Goal: Navigation & Orientation: Find specific page/section

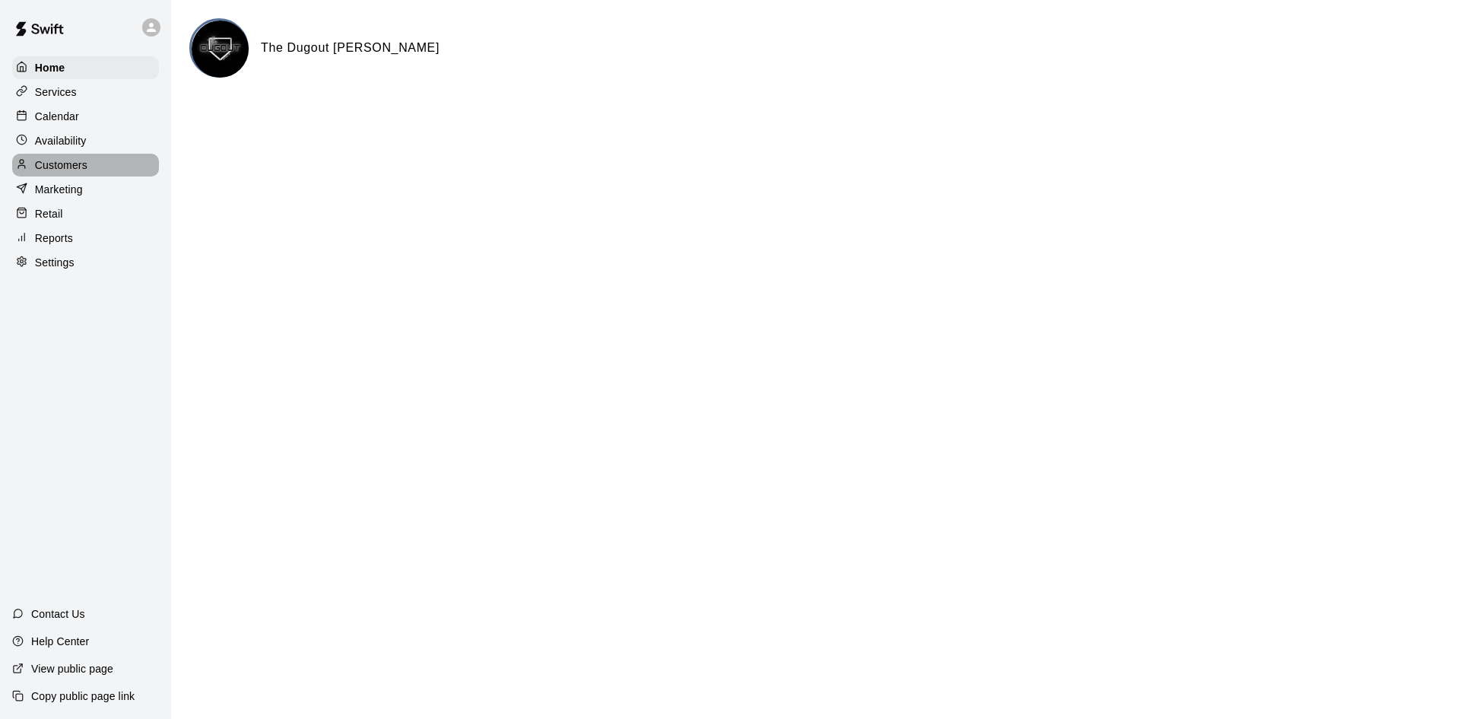
click at [72, 167] on p "Customers" at bounding box center [61, 164] width 52 height 15
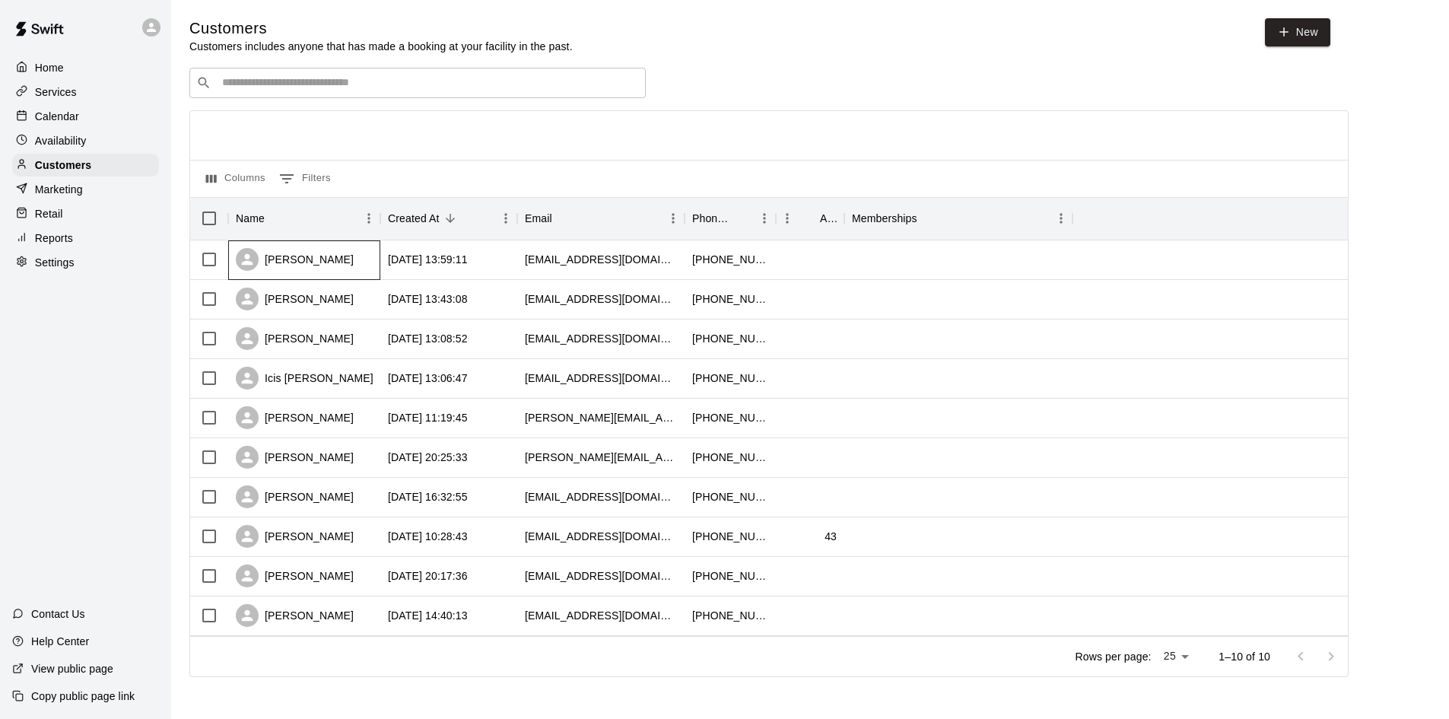
click at [301, 259] on div "[PERSON_NAME]" at bounding box center [295, 259] width 118 height 23
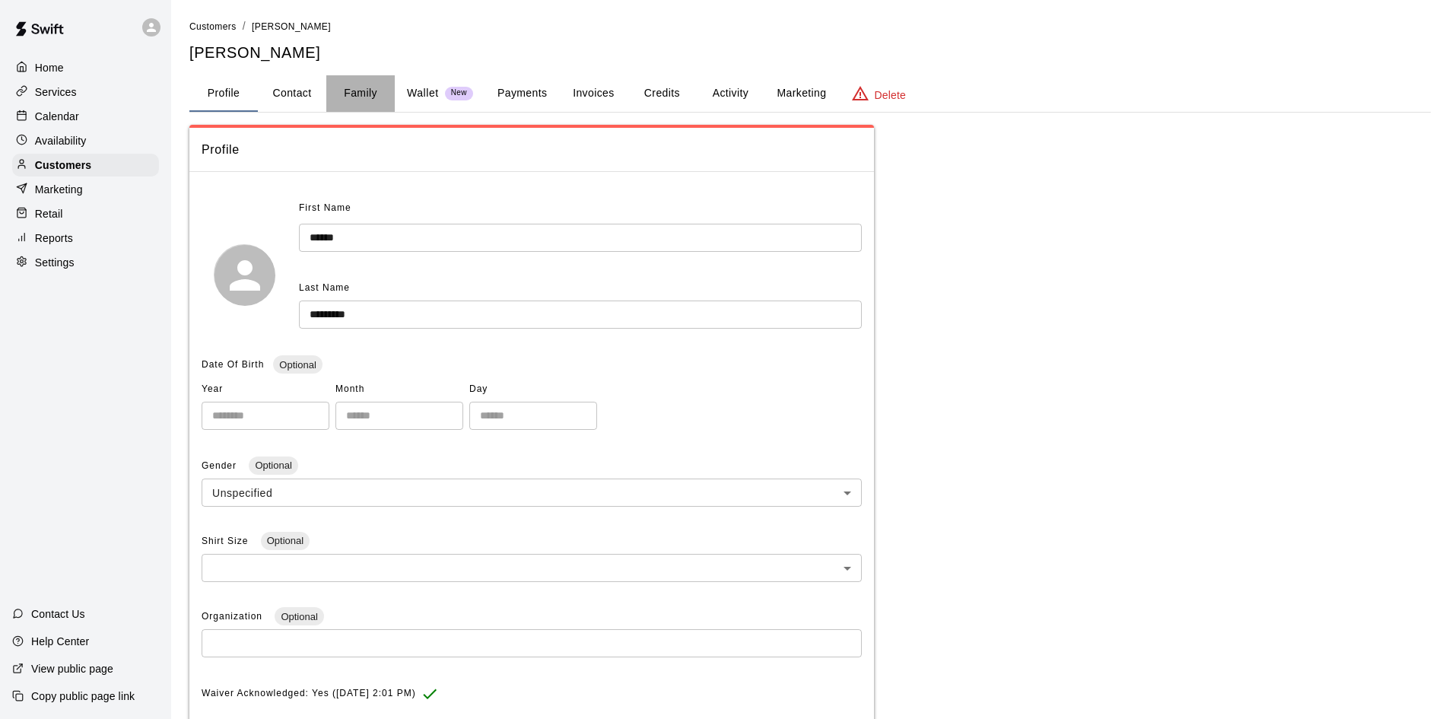
click at [364, 88] on button "Family" at bounding box center [360, 93] width 68 height 37
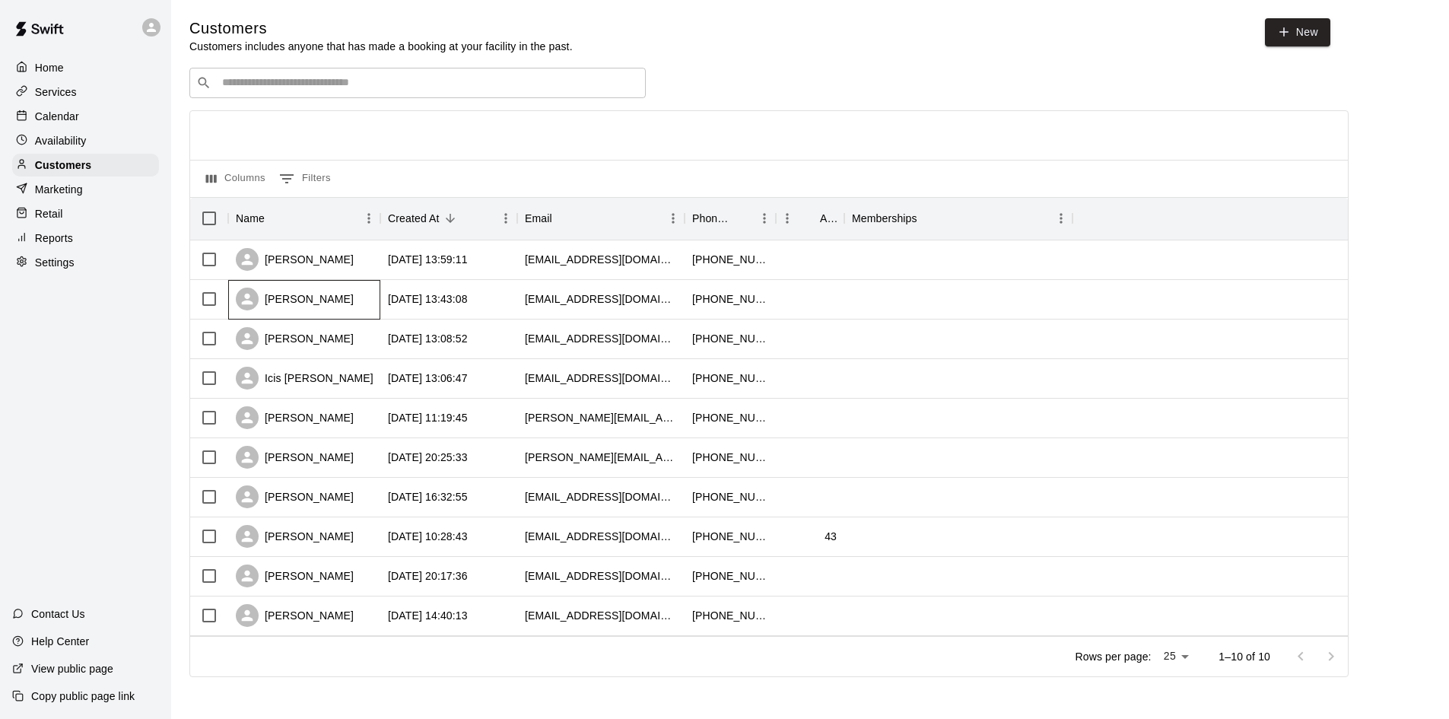
click at [313, 306] on div "[PERSON_NAME]" at bounding box center [295, 299] width 118 height 23
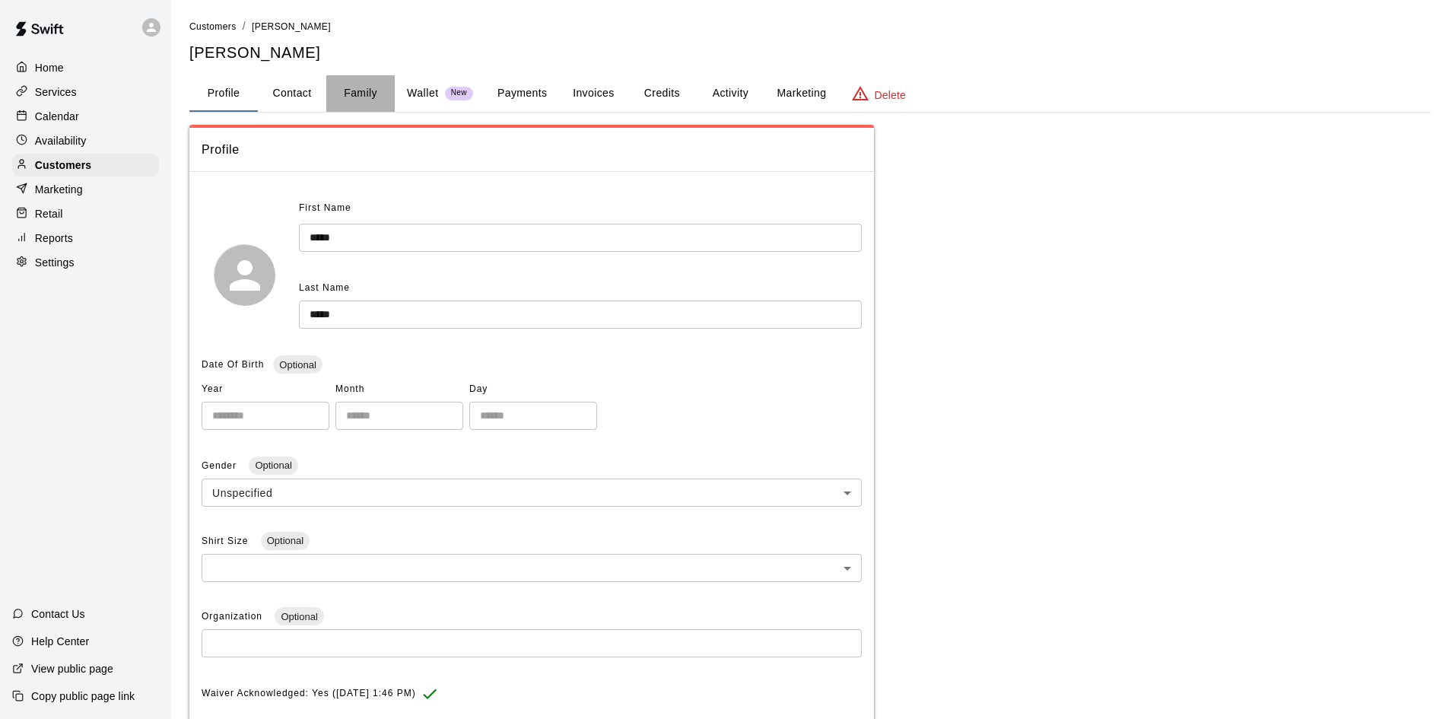
click at [346, 96] on button "Family" at bounding box center [360, 93] width 68 height 37
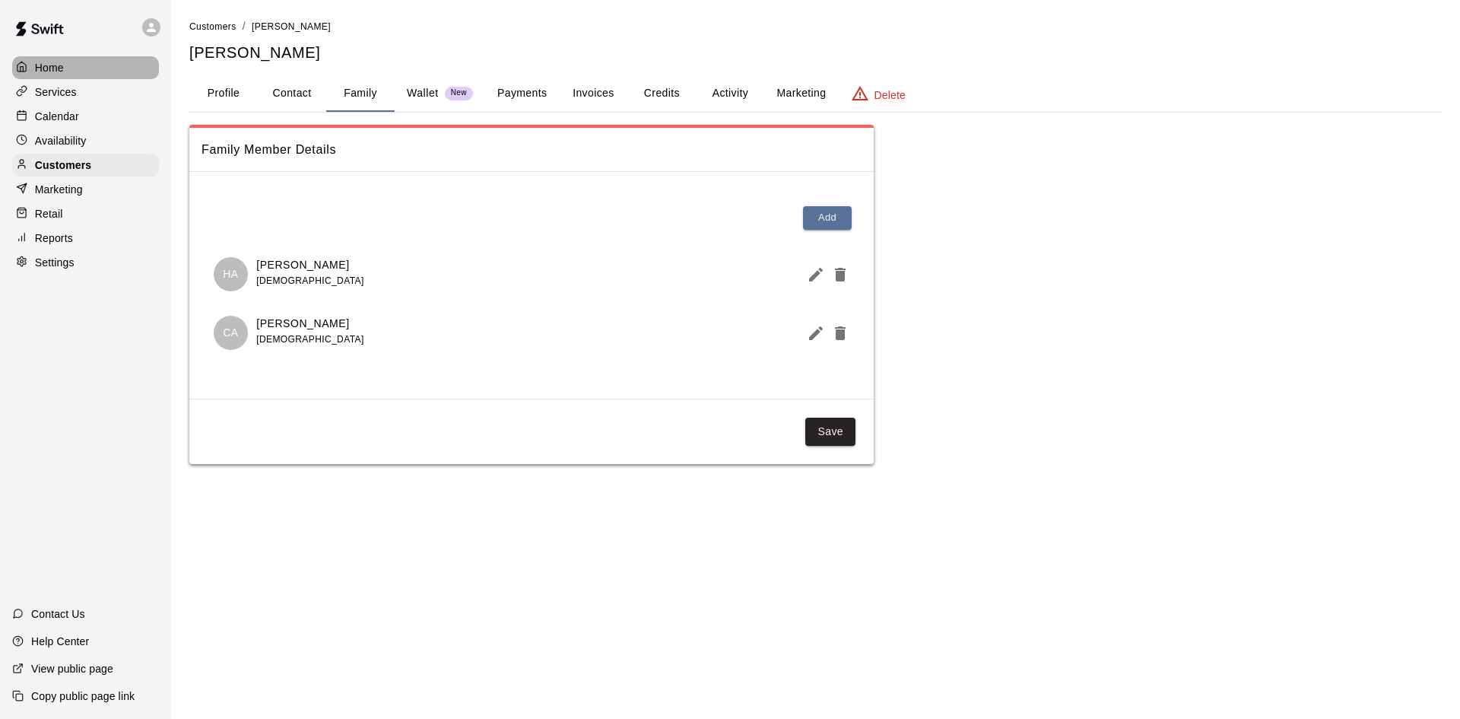
click at [49, 60] on p "Home" at bounding box center [49, 67] width 29 height 15
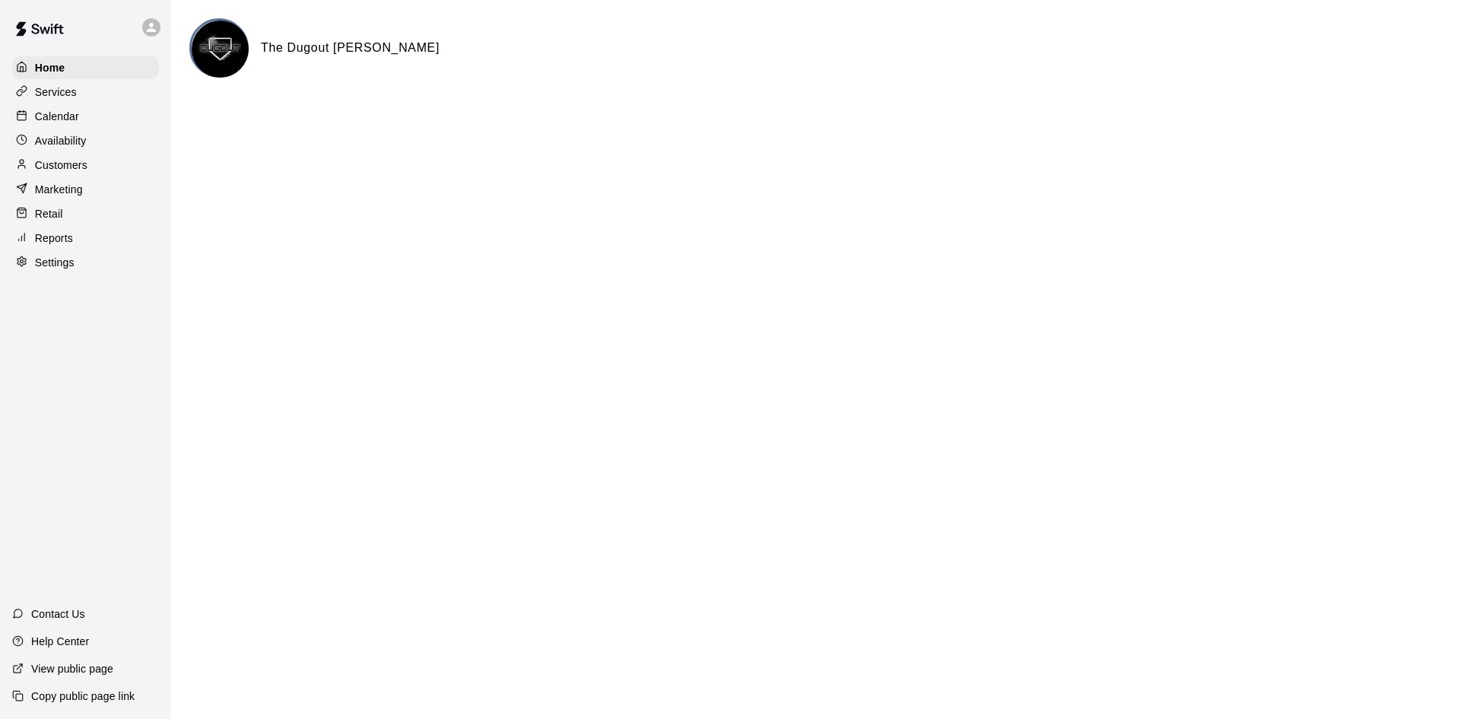
click at [56, 167] on p "Customers" at bounding box center [61, 164] width 52 height 15
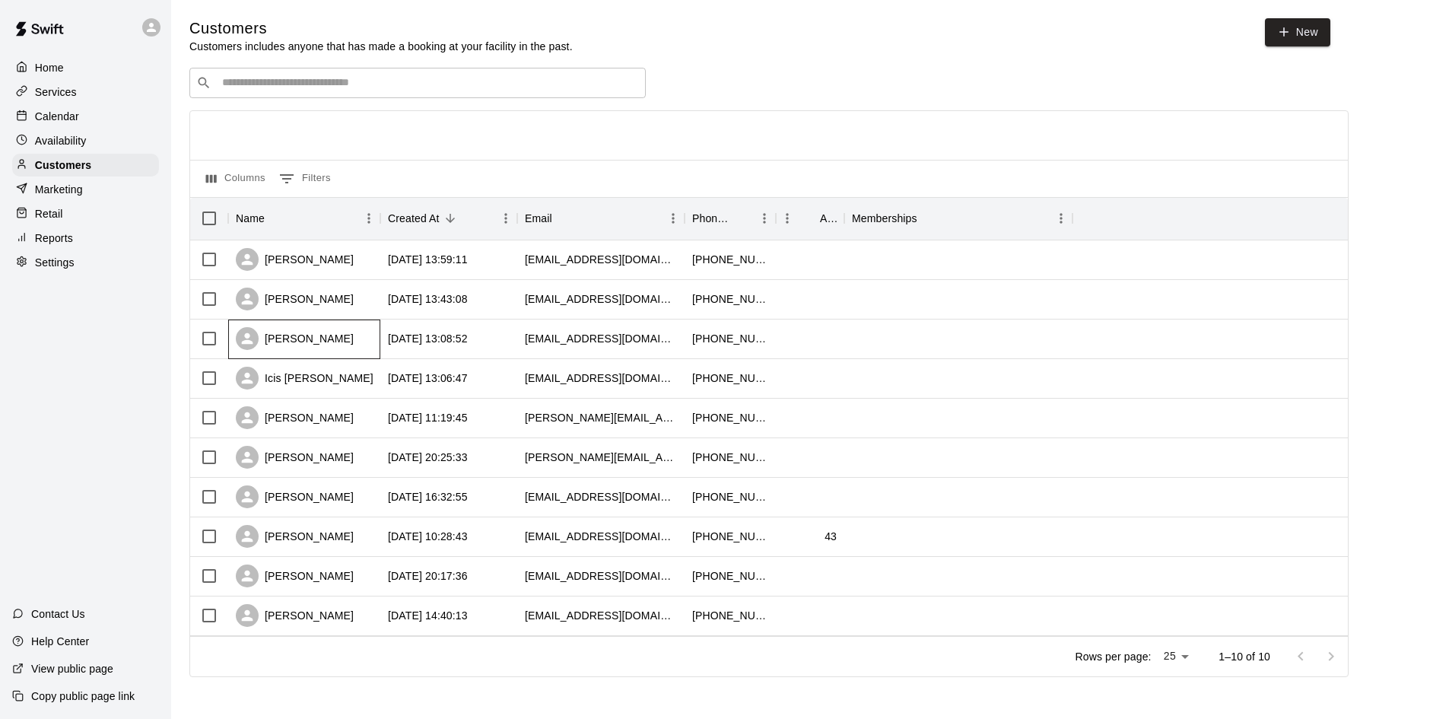
click at [306, 342] on div "[PERSON_NAME]" at bounding box center [295, 338] width 118 height 23
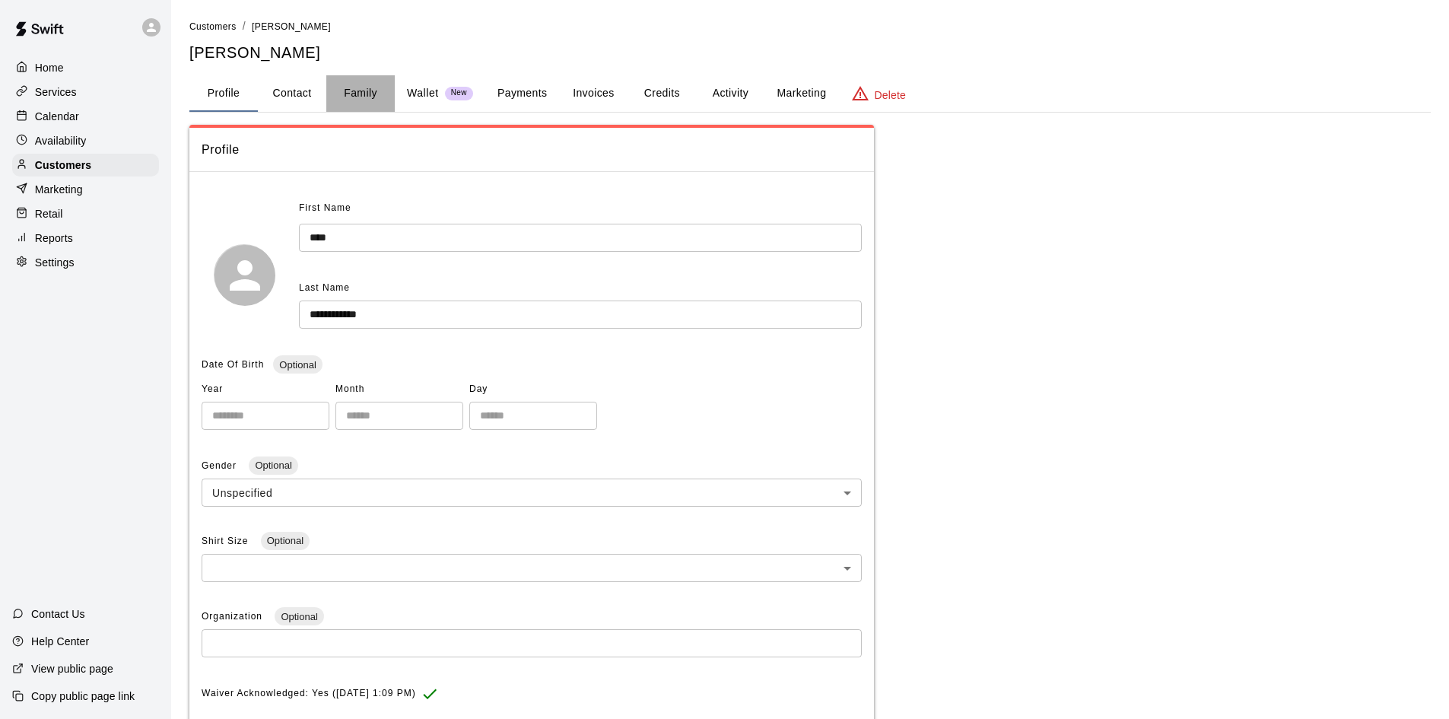
click at [359, 97] on button "Family" at bounding box center [360, 93] width 68 height 37
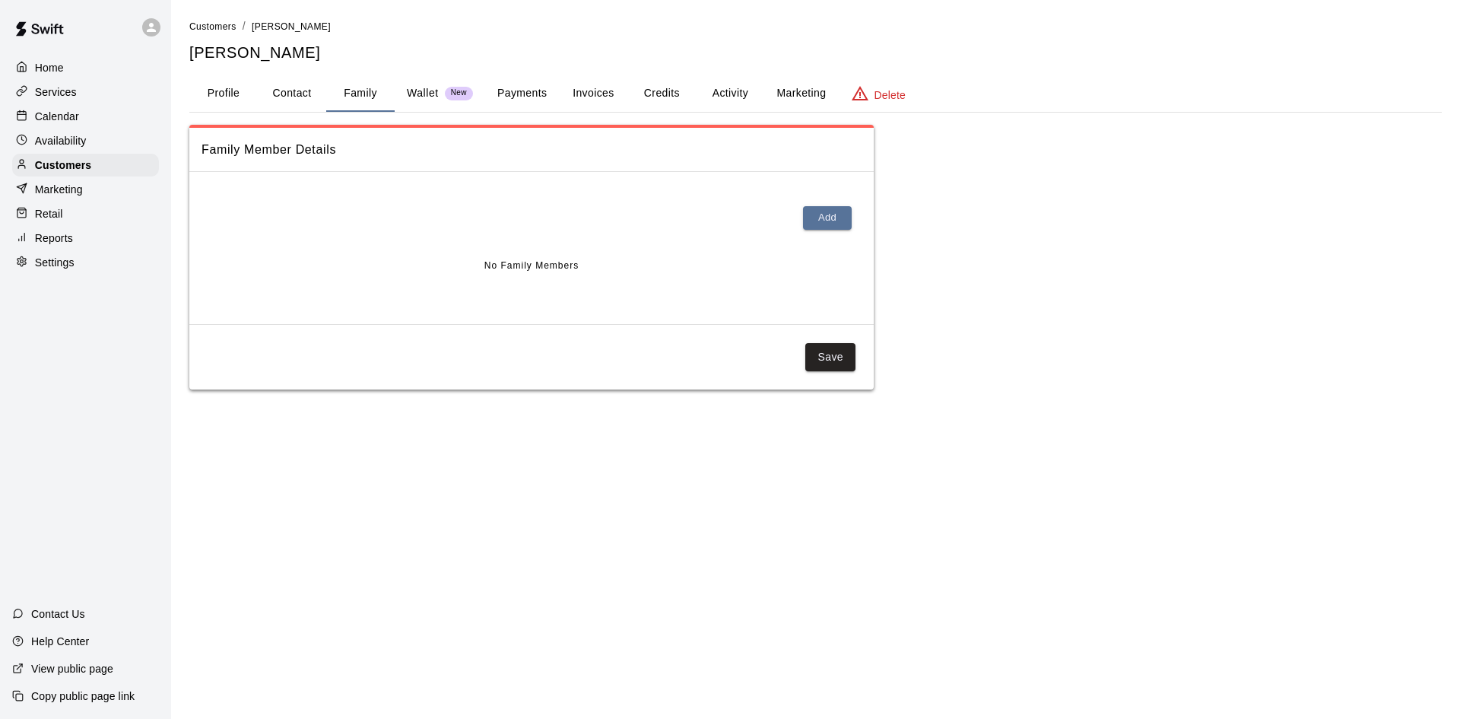
click at [427, 93] on p "Wallet" at bounding box center [423, 93] width 32 height 16
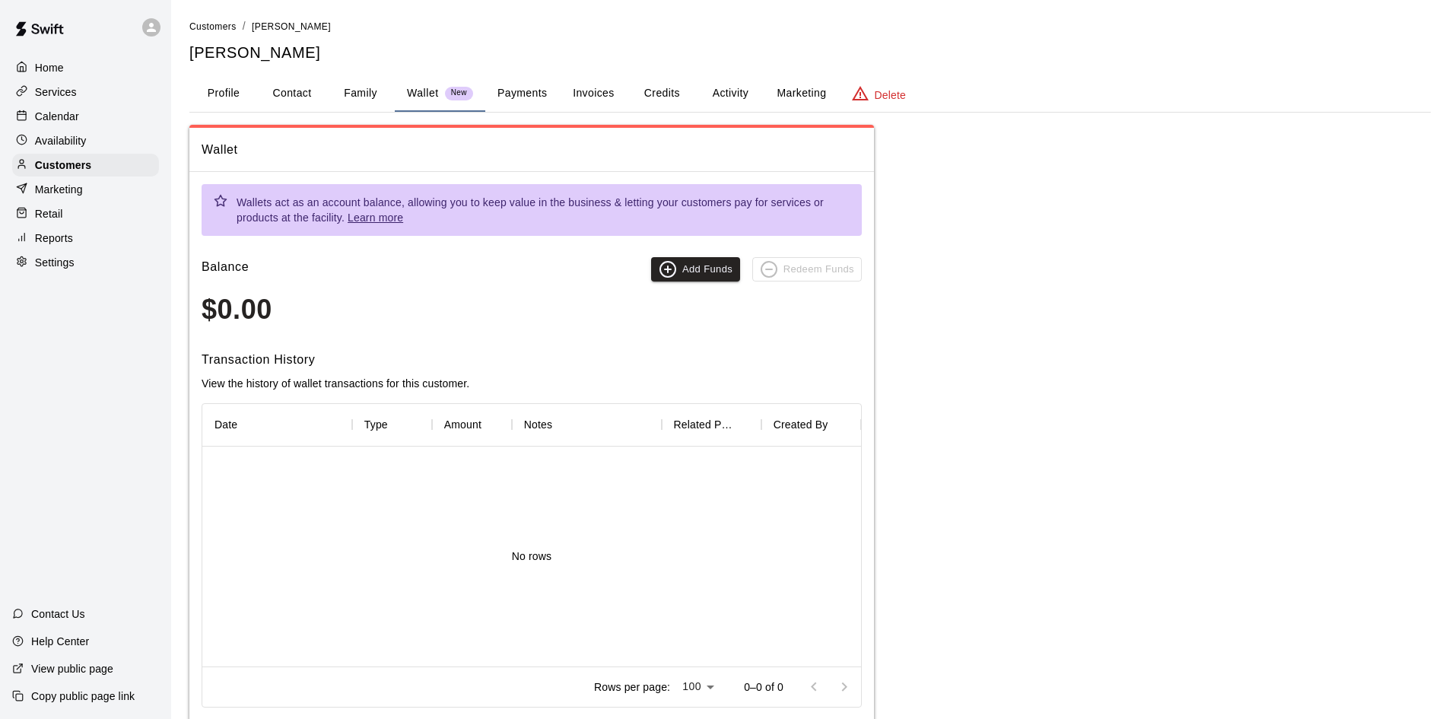
click at [532, 93] on button "Payments" at bounding box center [522, 93] width 74 height 37
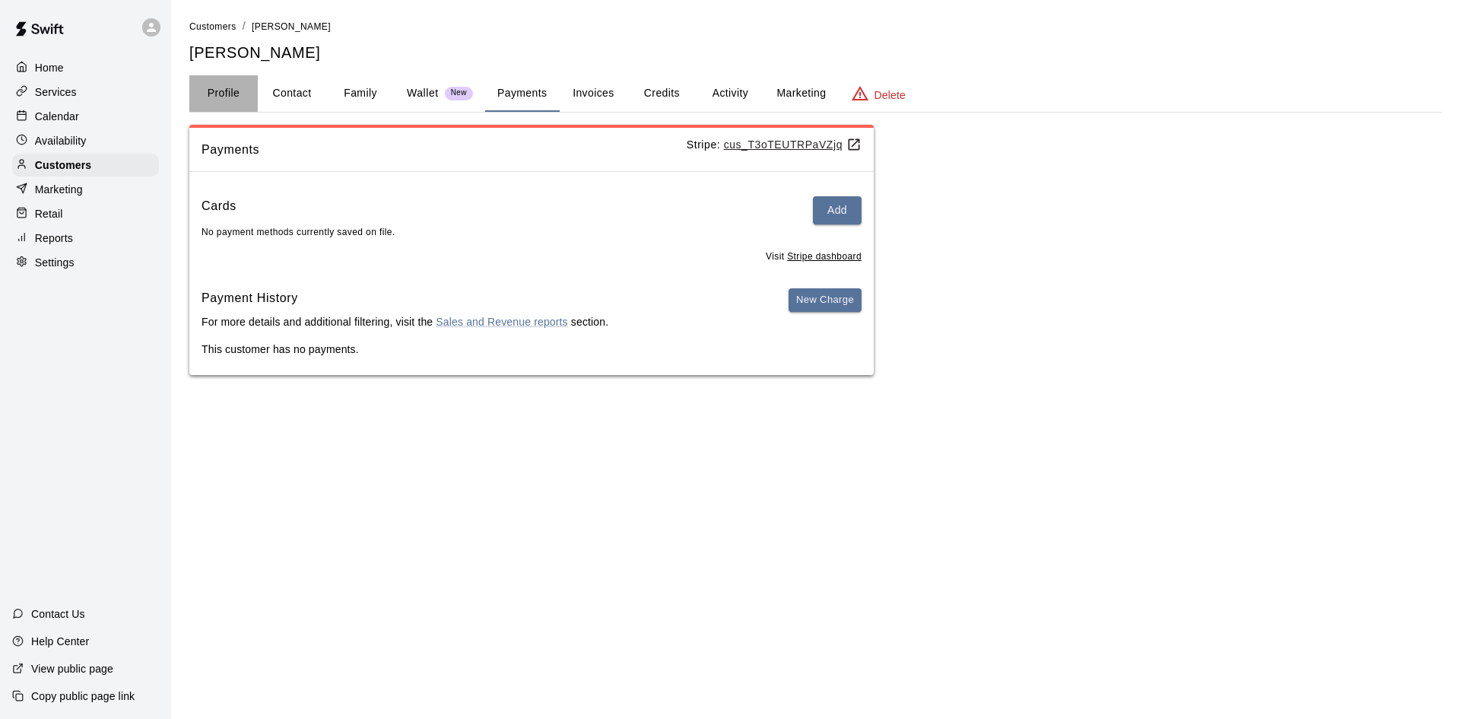
click at [224, 94] on button "Profile" at bounding box center [223, 93] width 68 height 37
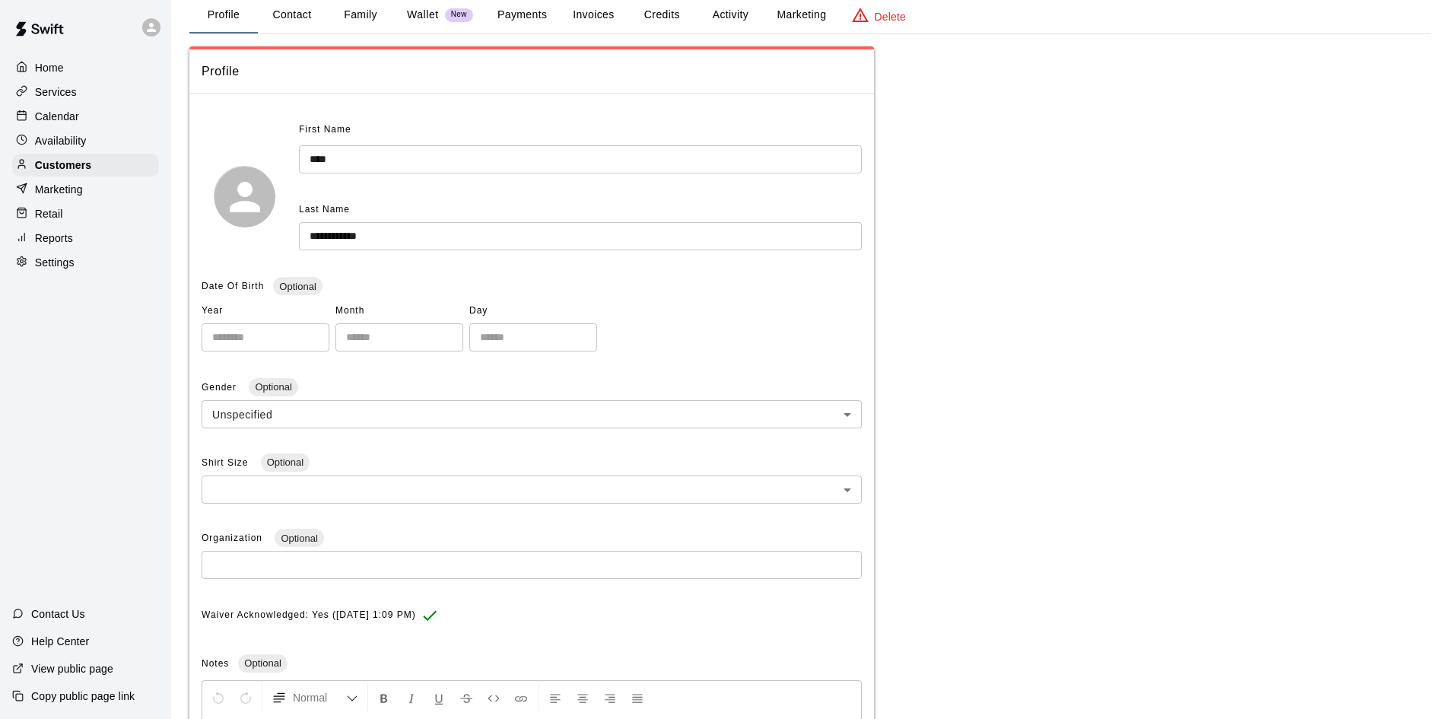
scroll to position [152, 0]
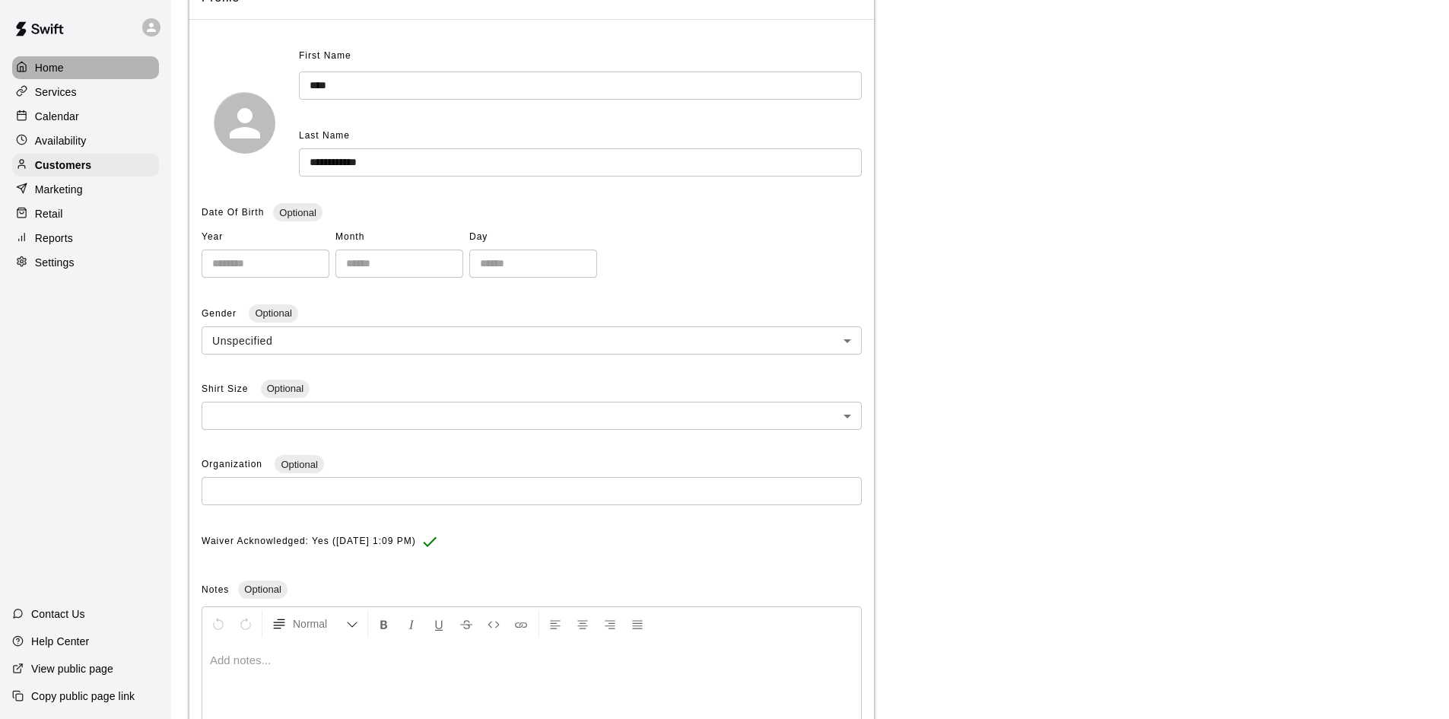
click at [40, 67] on p "Home" at bounding box center [49, 67] width 29 height 15
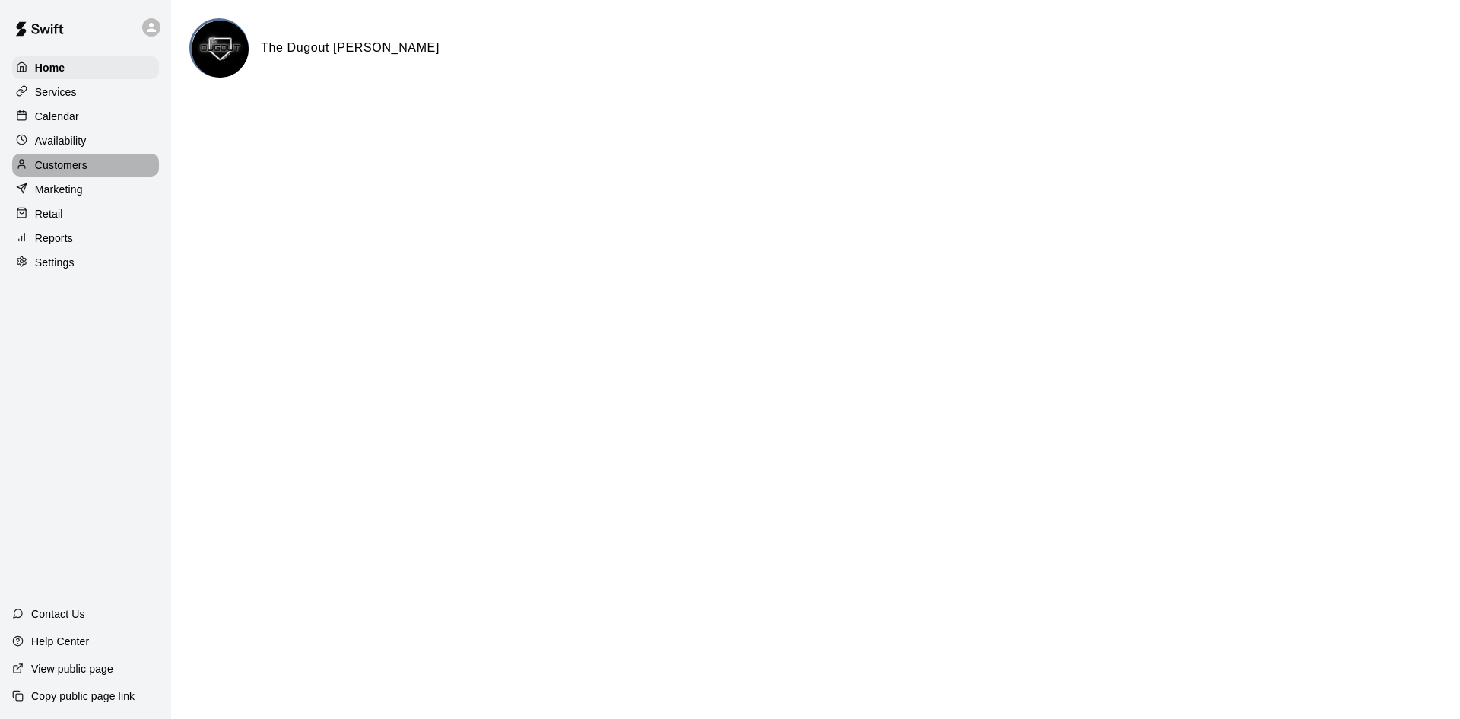
click at [73, 167] on p "Customers" at bounding box center [61, 164] width 52 height 15
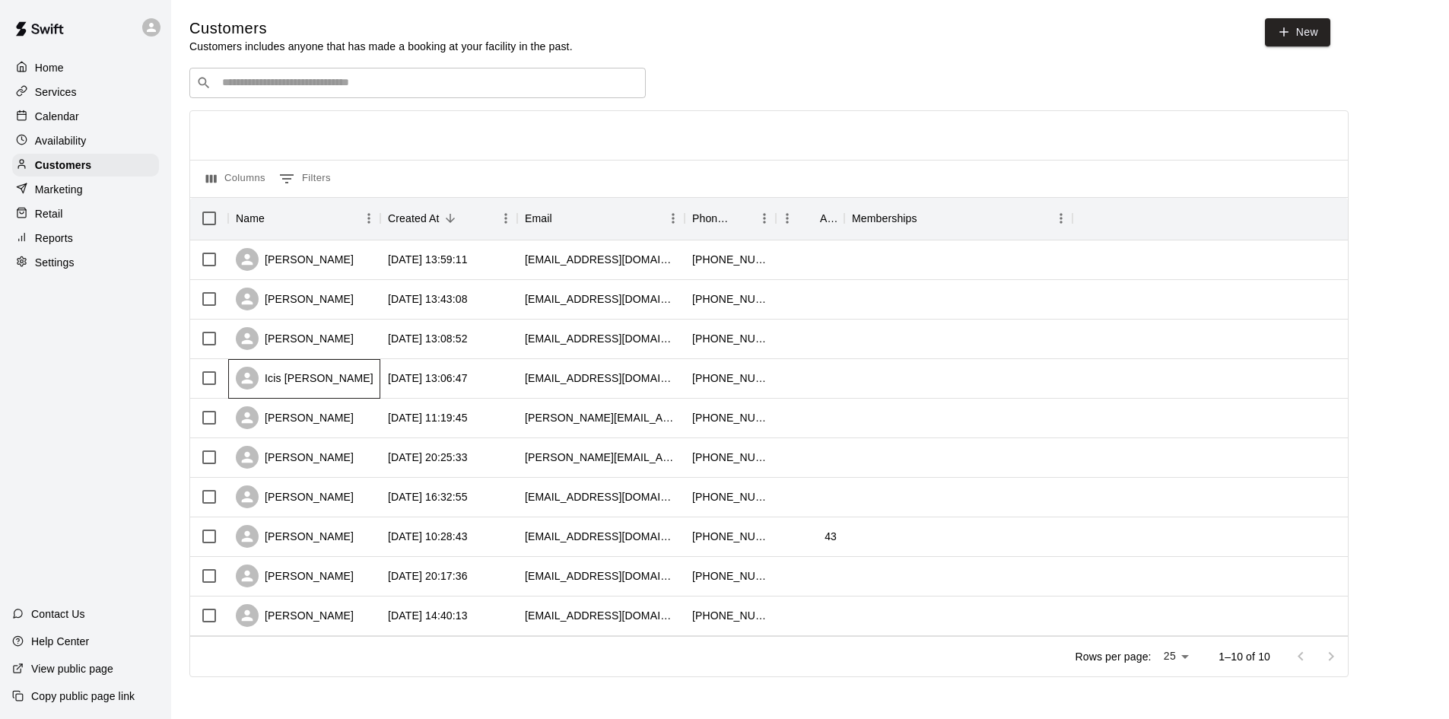
click at [318, 387] on div "Icis [PERSON_NAME]" at bounding box center [305, 378] width 138 height 23
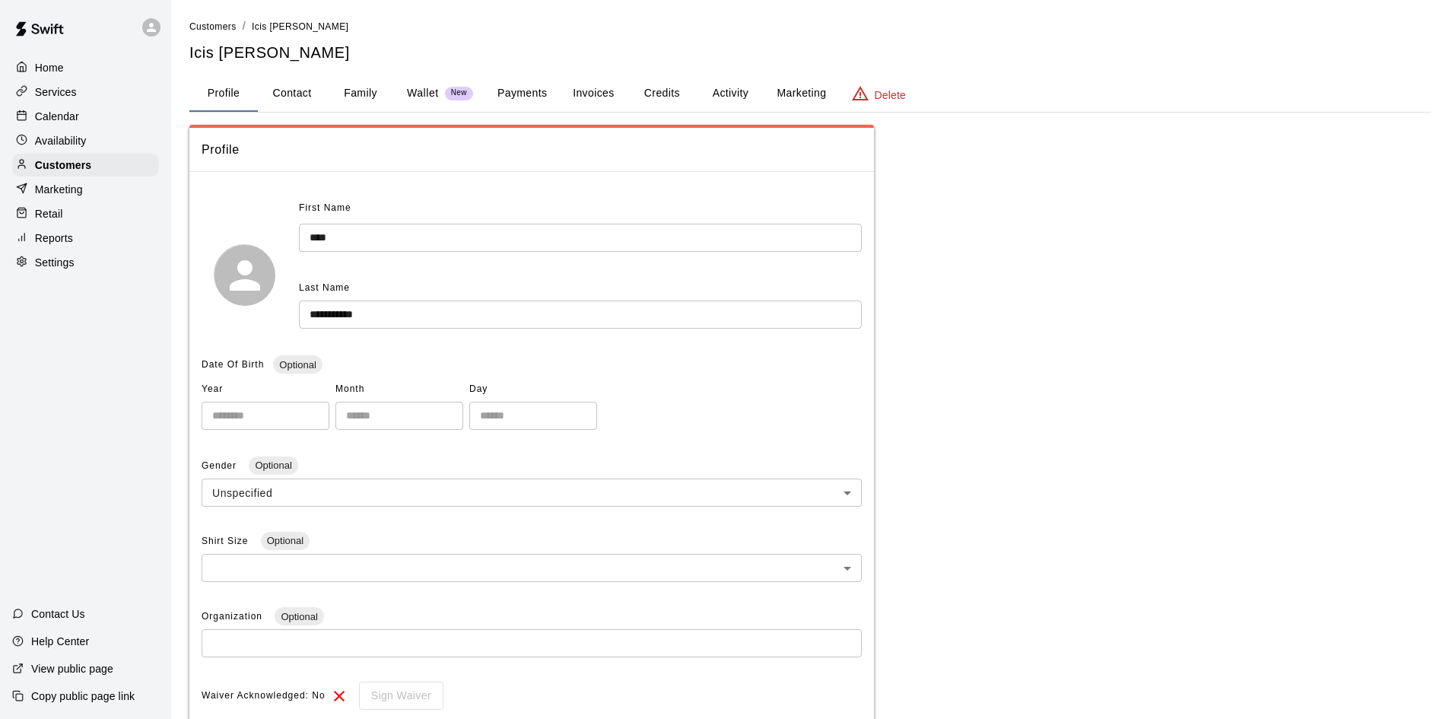
click at [372, 91] on button "Family" at bounding box center [360, 93] width 68 height 37
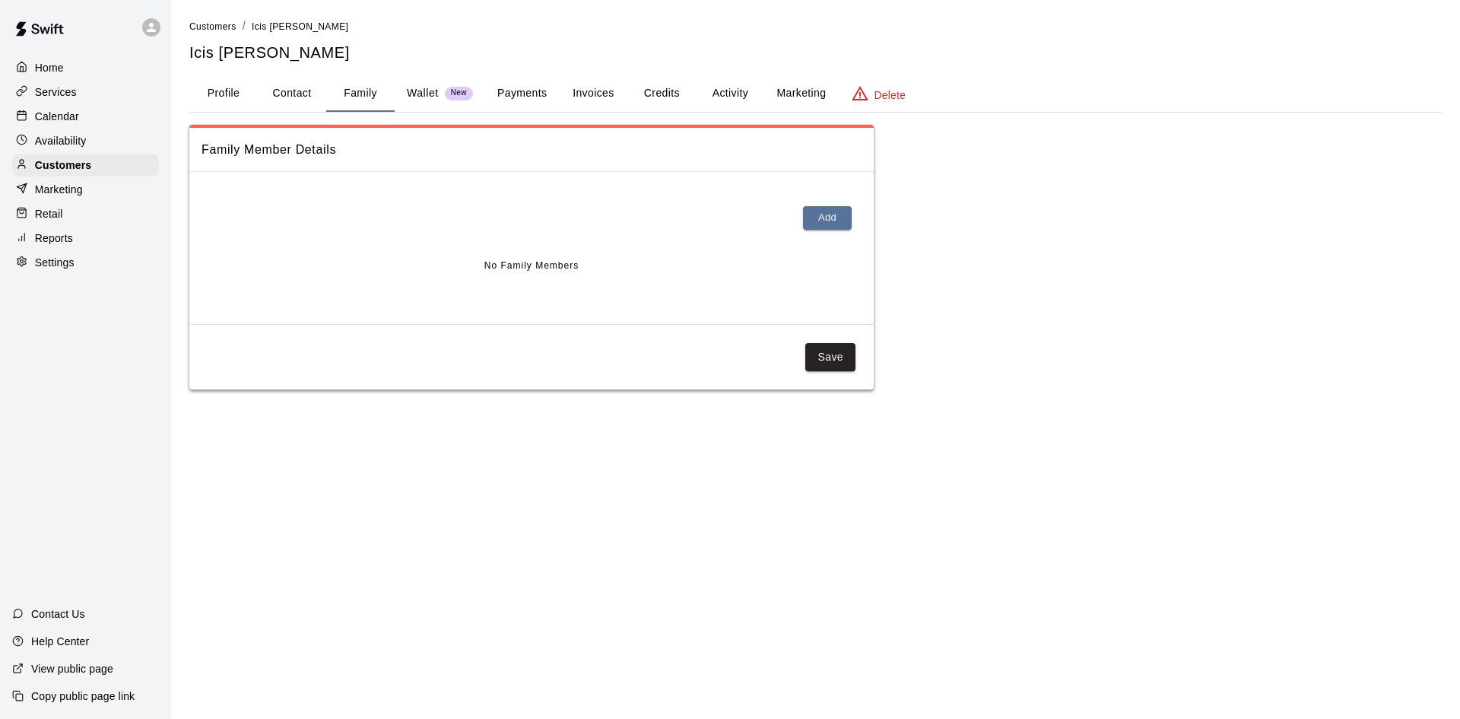
click at [214, 92] on button "Profile" at bounding box center [223, 93] width 68 height 37
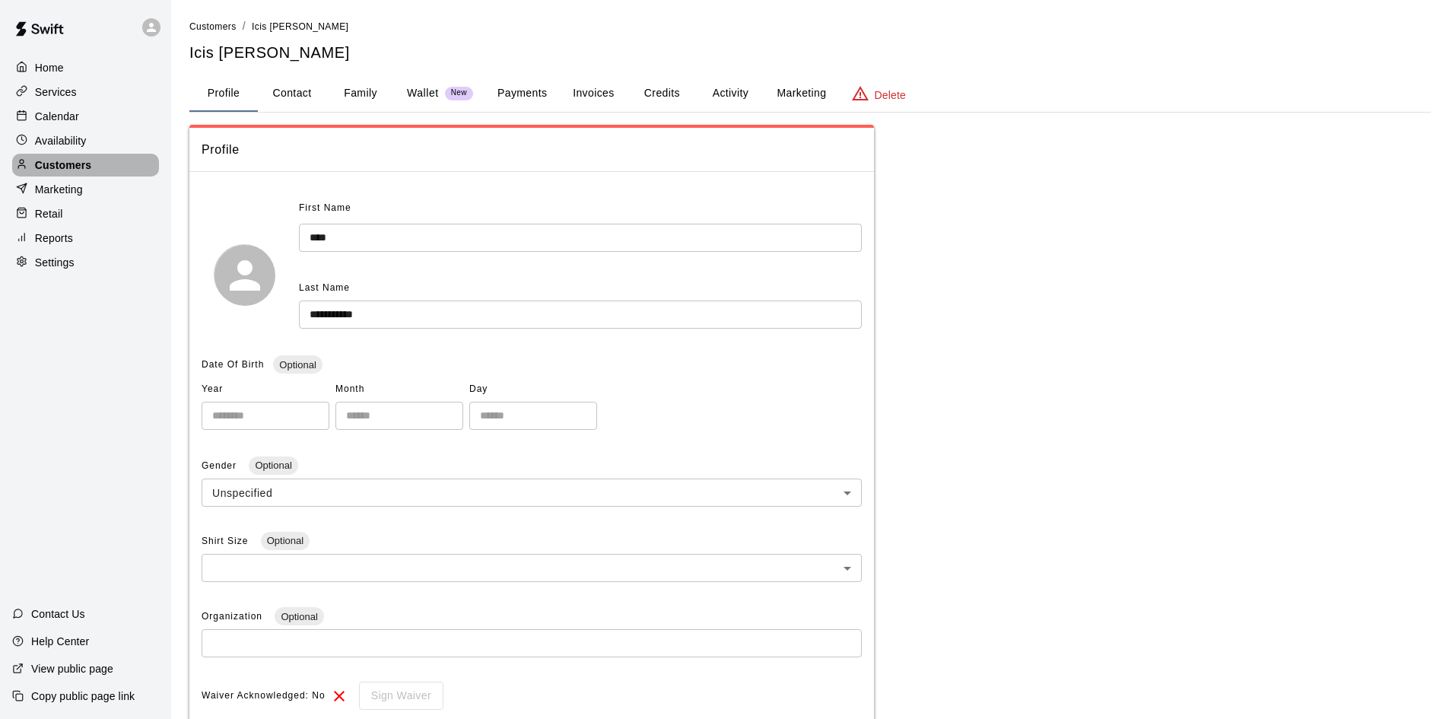
click at [77, 164] on p "Customers" at bounding box center [63, 164] width 56 height 15
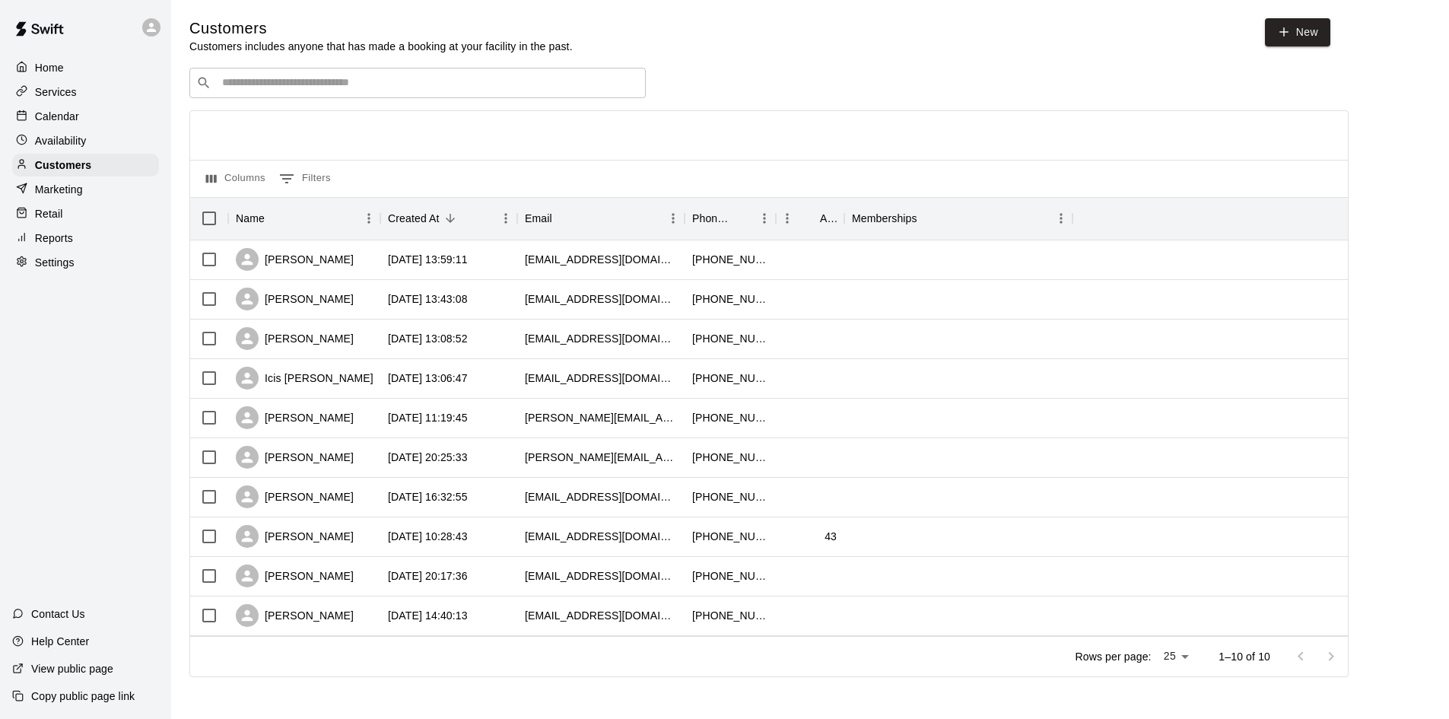
click at [27, 65] on div at bounding box center [25, 68] width 19 height 14
